Goal: Task Accomplishment & Management: Complete application form

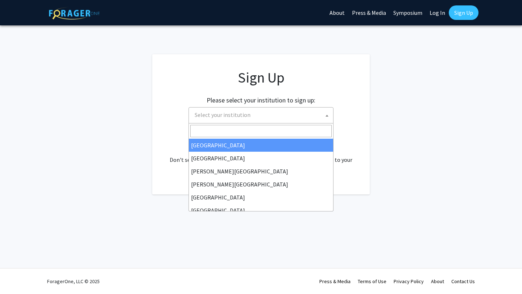
click at [244, 115] on span "Select your institution" at bounding box center [223, 114] width 56 height 7
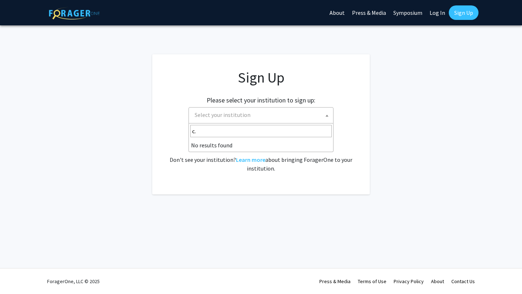
type input "c"
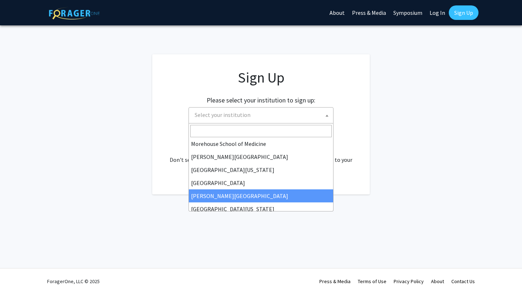
scroll to position [254, 0]
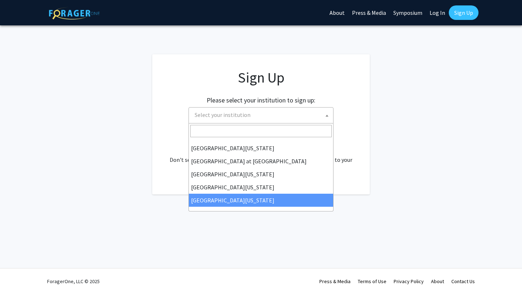
click at [137, 199] on div "Skip navigation About Press & Media Symposium Log In Sign Up Complete your prof…" at bounding box center [261, 147] width 522 height 294
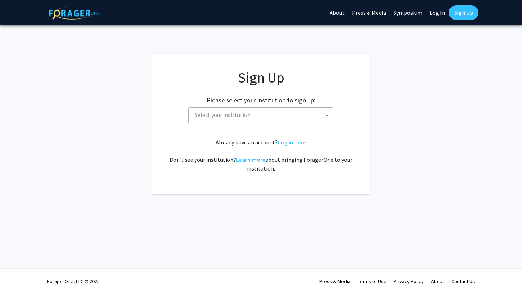
click at [287, 144] on link "Log in here" at bounding box center [292, 142] width 28 height 7
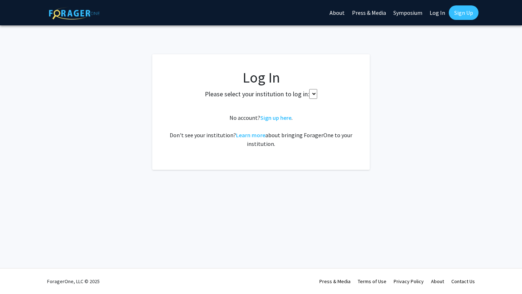
select select
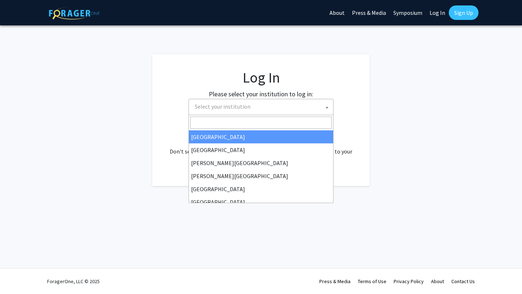
click at [253, 109] on span "Select your institution" at bounding box center [262, 106] width 141 height 15
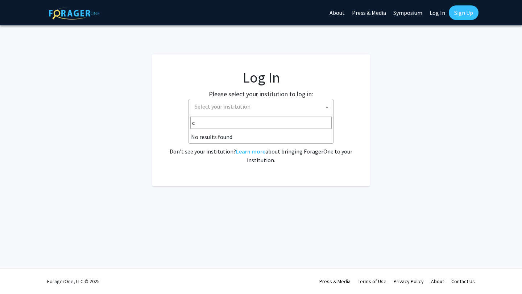
type input "c"
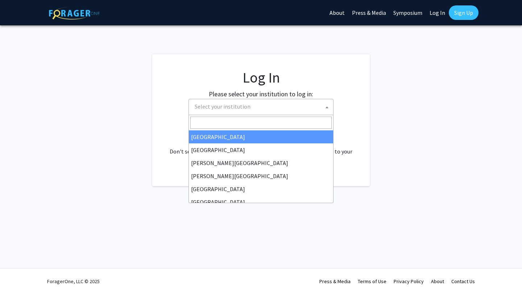
type input "B"
click at [158, 98] on fg-card "Log In Please select your institution to log in: [GEOGRAPHIC_DATA] [GEOGRAPHIC_…" at bounding box center [260, 120] width 217 height 132
